Goal: Information Seeking & Learning: Learn about a topic

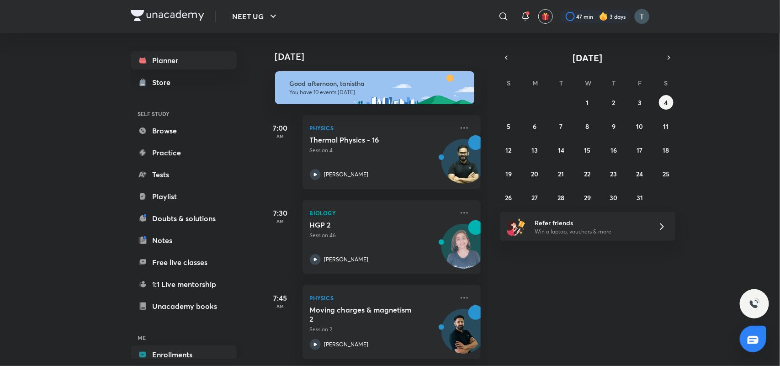
click at [154, 346] on link "Enrollments" at bounding box center [184, 354] width 106 height 18
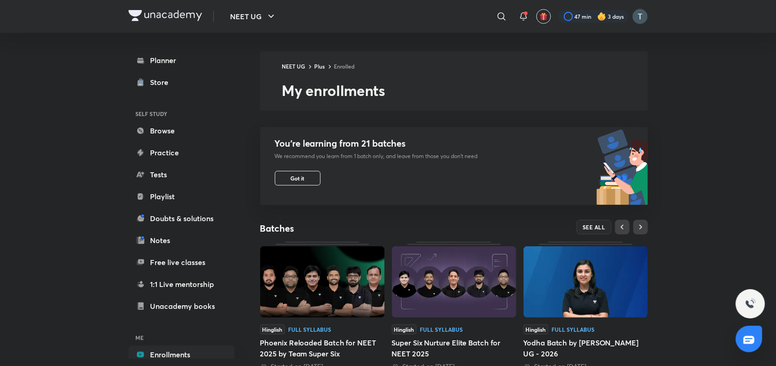
click at [313, 272] on img at bounding box center [322, 281] width 124 height 71
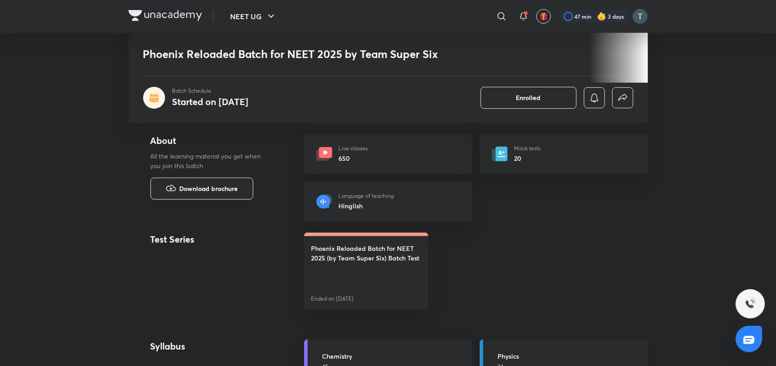
click at [523, 345] on link "Physics 34 courses" at bounding box center [563, 362] width 168 height 44
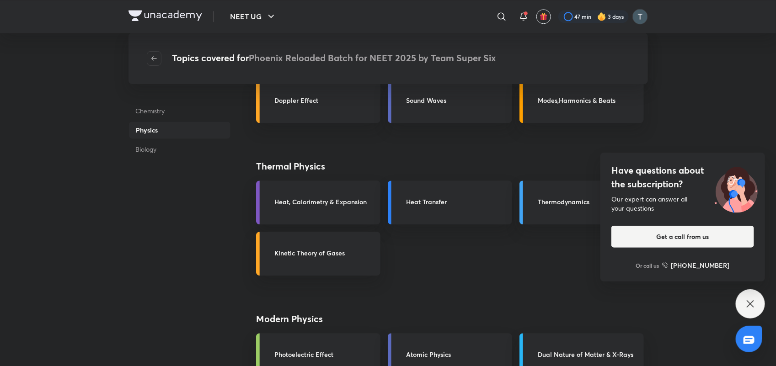
scroll to position [641, 0]
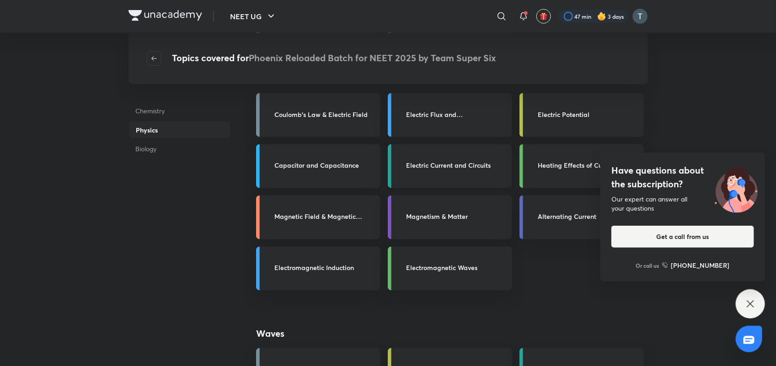
click at [487, 172] on link "Electric Current and Circuits" at bounding box center [450, 166] width 124 height 44
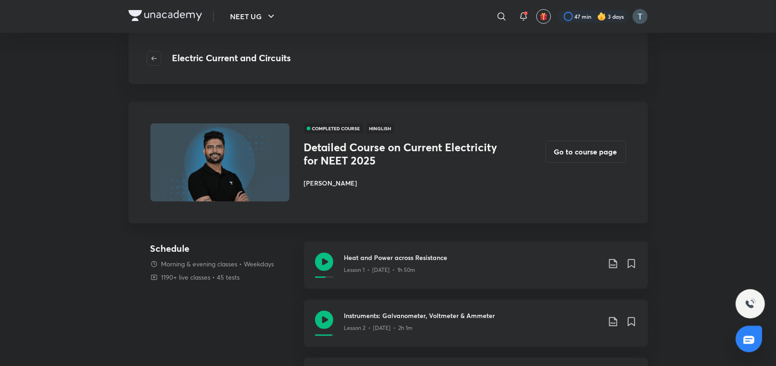
scroll to position [320, 0]
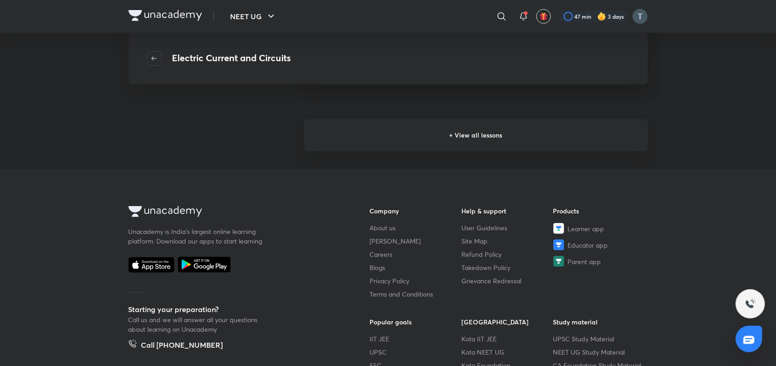
click at [517, 125] on h6 "+ View all lessons" at bounding box center [476, 135] width 344 height 32
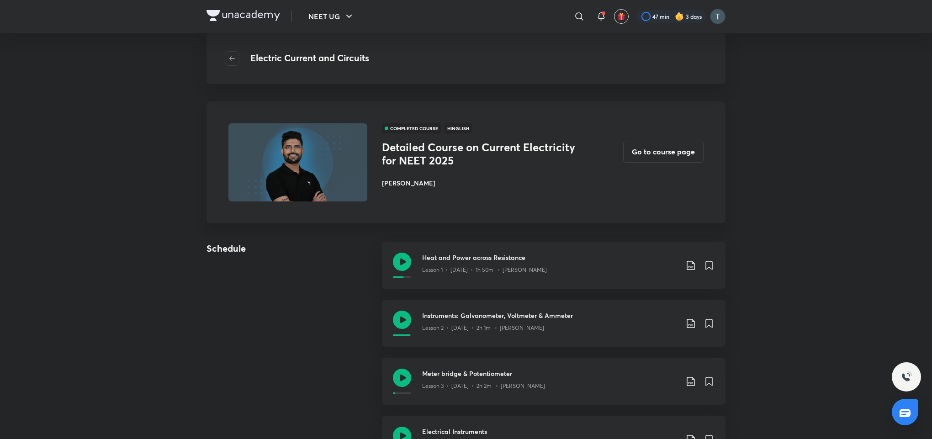
drag, startPoint x: 755, startPoint y: 4, endPoint x: 274, endPoint y: 382, distance: 611.2
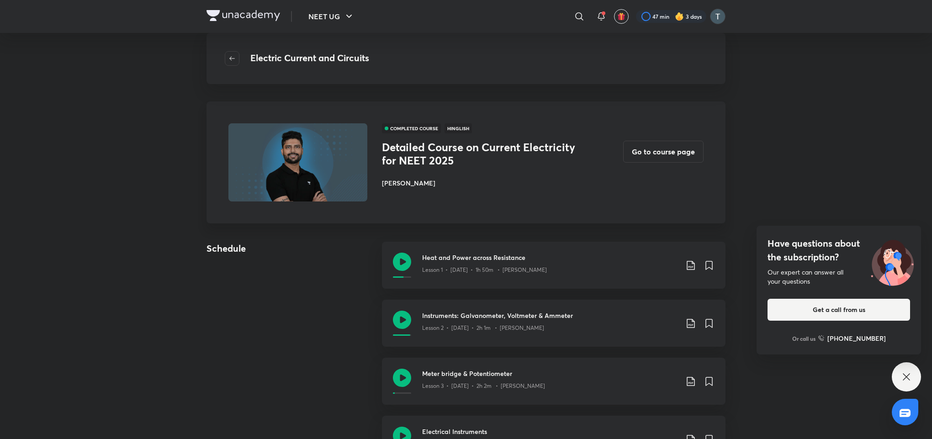
scroll to position [384, 0]
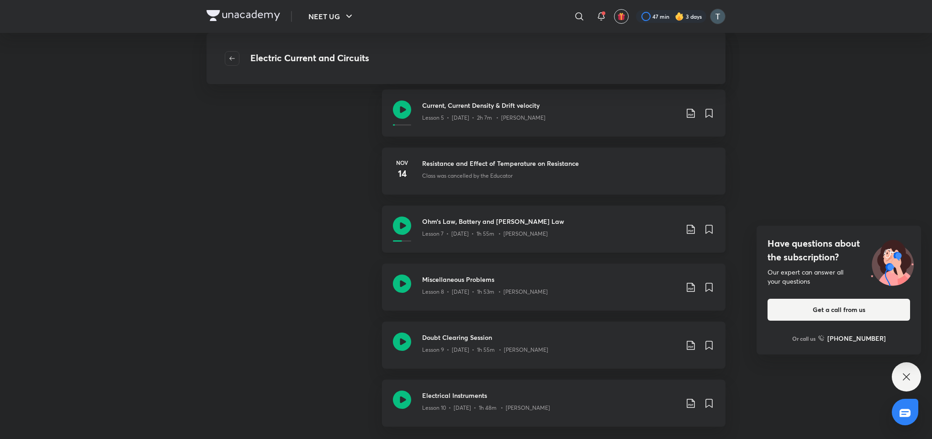
click at [569, 240] on div "Ohm’s Law, Battery and Kirchhoff's Law Lesson 7 • Nov 16 • 1h 55m • Prateek Jain" at bounding box center [550, 229] width 256 height 25
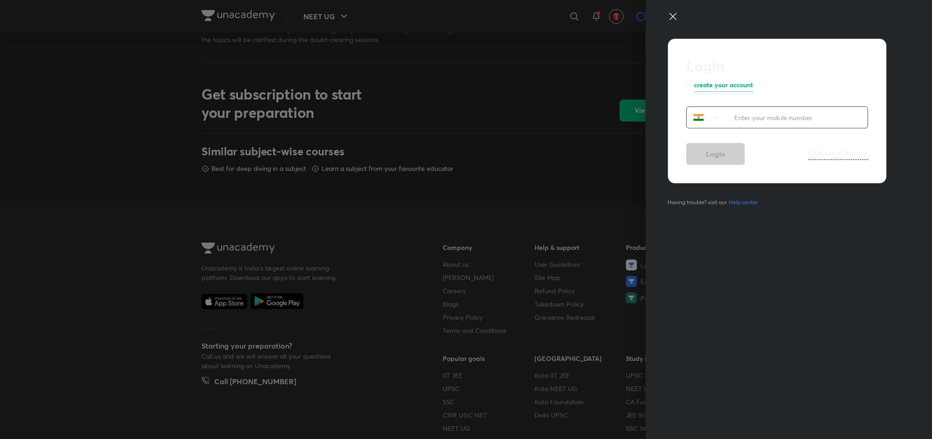
scroll to position [384, 0]
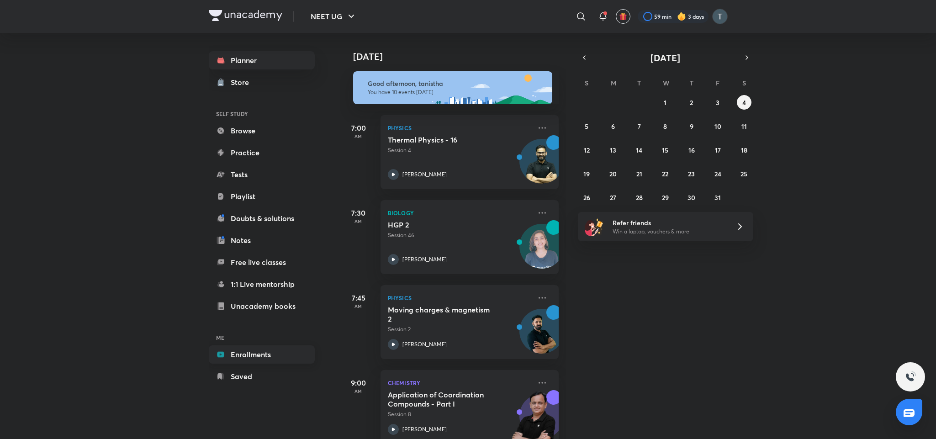
click at [270, 354] on link "Enrollments" at bounding box center [262, 354] width 106 height 18
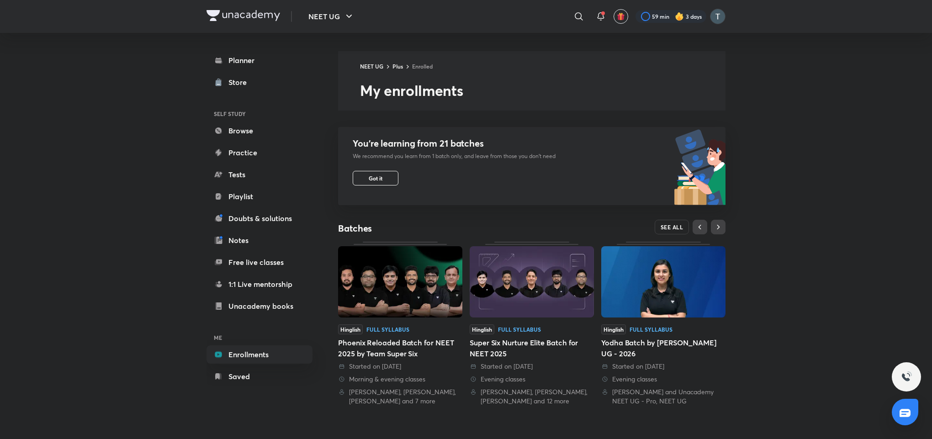
click at [679, 226] on span "SEE ALL" at bounding box center [672, 227] width 23 height 6
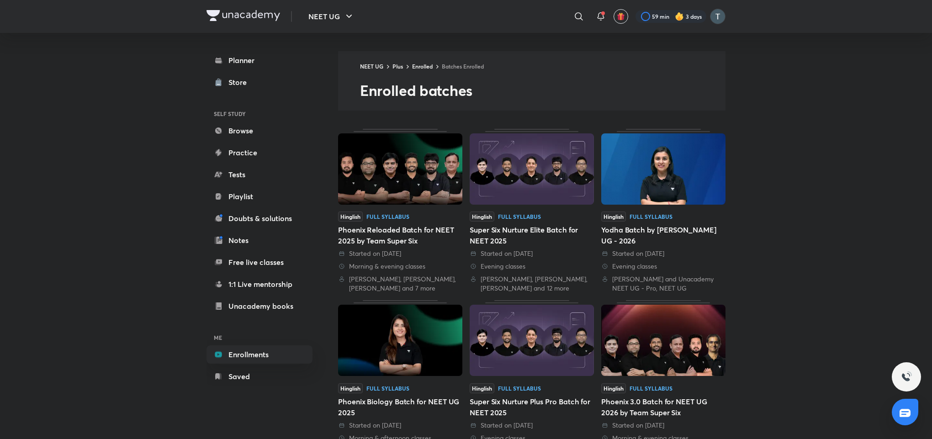
click at [406, 201] on img at bounding box center [400, 168] width 124 height 71
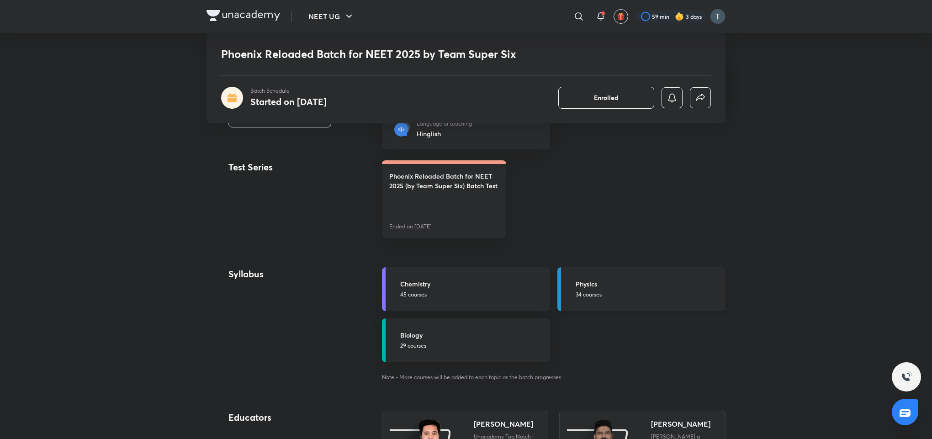
click at [619, 288] on h5 "Physics" at bounding box center [648, 284] width 144 height 10
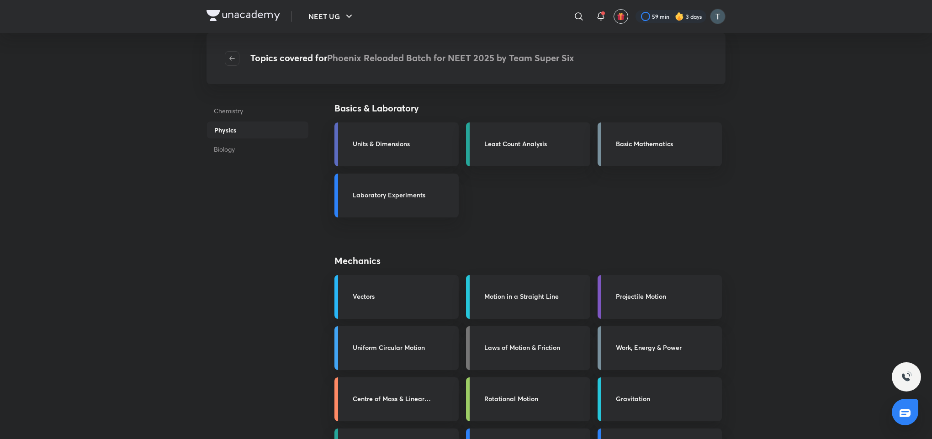
scroll to position [384, 0]
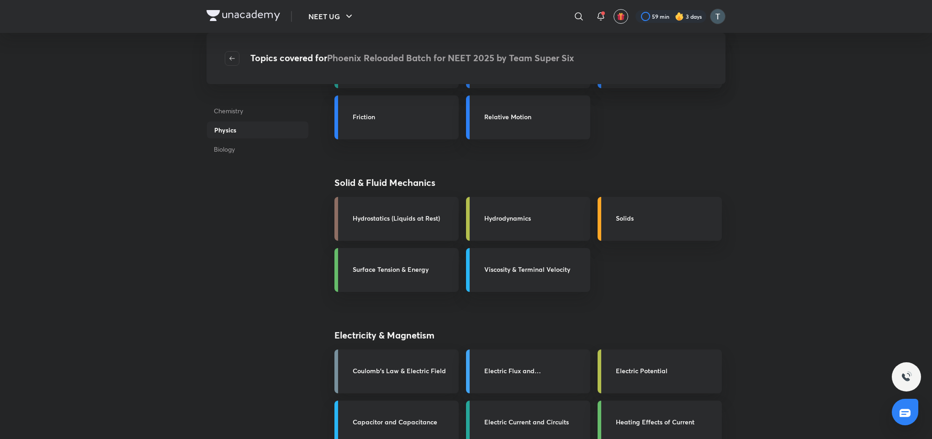
click at [570, 424] on h3 "Electric Current and Circuits" at bounding box center [534, 422] width 101 height 10
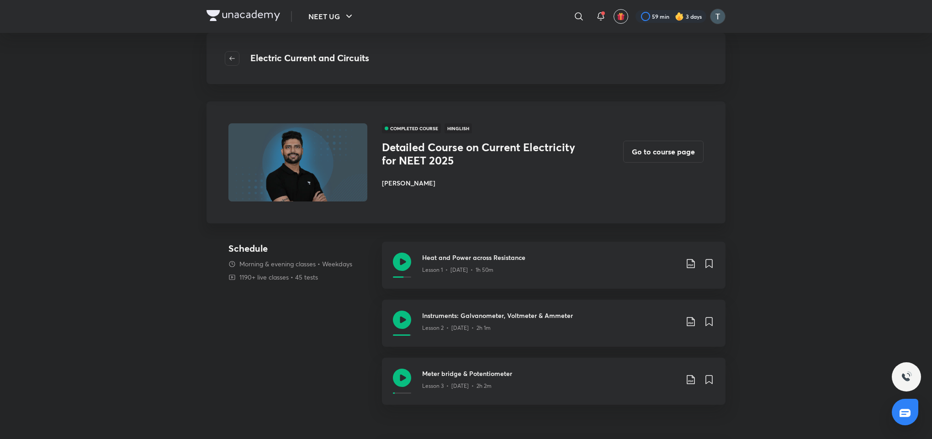
scroll to position [354, 0]
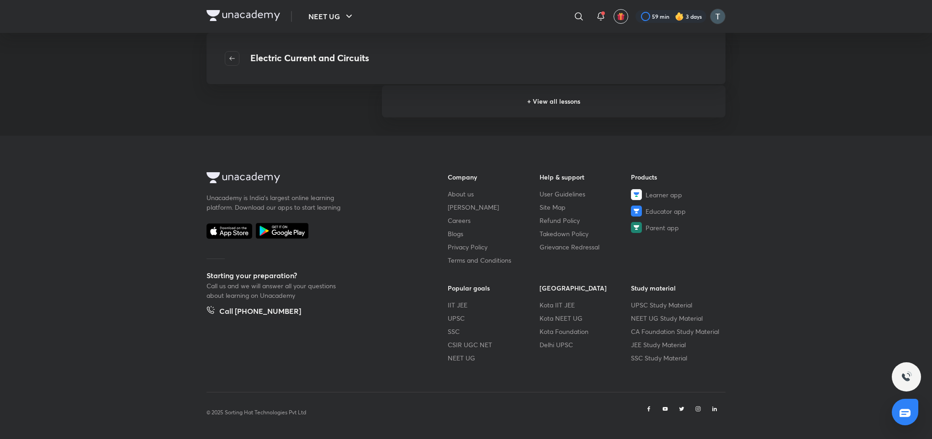
click at [577, 97] on h6 "+ View all lessons" at bounding box center [554, 101] width 344 height 32
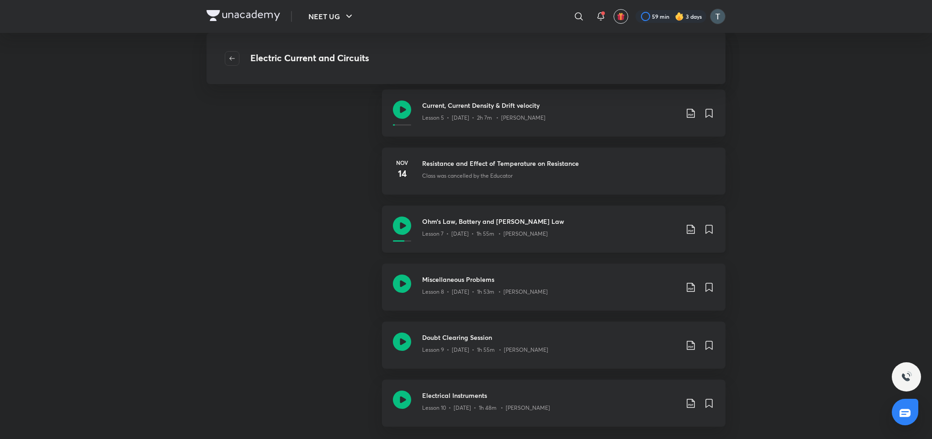
click at [498, 213] on div "Ohm’s Law, Battery and Kirchhoff's Law Lesson 7 • Nov 16 • 1h 55m • Prateek Jain" at bounding box center [554, 229] width 344 height 47
